Goal: Information Seeking & Learning: Find specific page/section

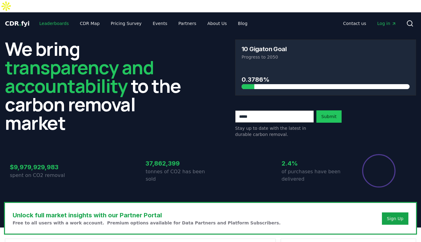
click at [42, 18] on link "Leaderboards" at bounding box center [53, 23] width 39 height 11
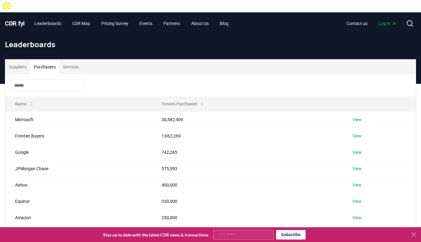
click at [43, 59] on button "Purchasers" at bounding box center [44, 66] width 29 height 15
click at [38, 79] on input at bounding box center [47, 85] width 74 height 12
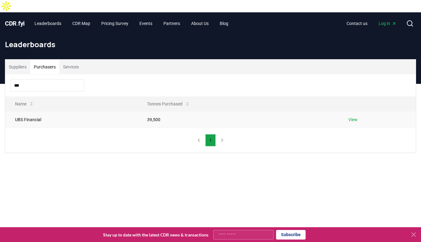
type input "***"
click at [349, 116] on link "View" at bounding box center [353, 119] width 9 height 6
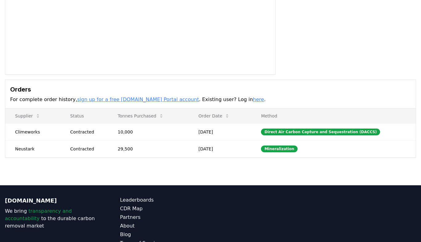
scroll to position [103, 0]
